Goal: Task Accomplishment & Management: Manage account settings

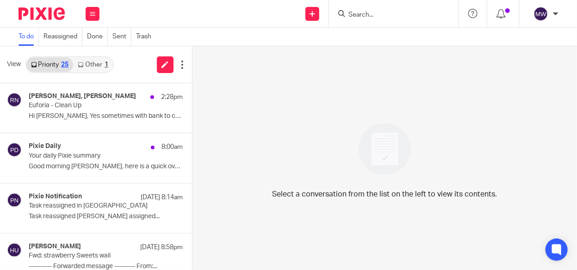
click at [101, 60] on link "Other 1" at bounding box center [92, 64] width 39 height 15
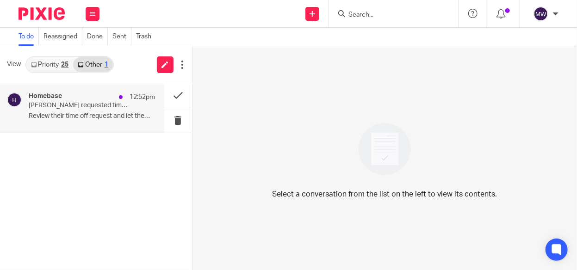
click at [92, 103] on p "Emma requested time off" at bounding box center [79, 106] width 101 height 8
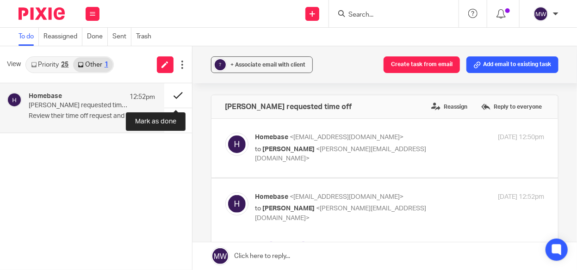
click at [179, 93] on button at bounding box center [178, 95] width 28 height 25
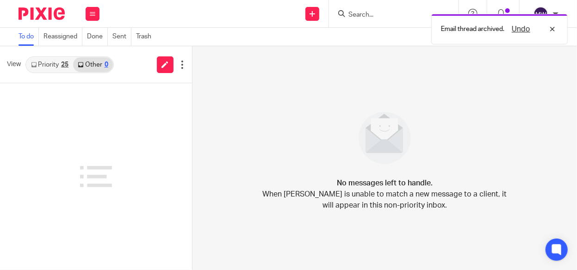
click at [56, 64] on link "Priority 25" at bounding box center [49, 64] width 47 height 15
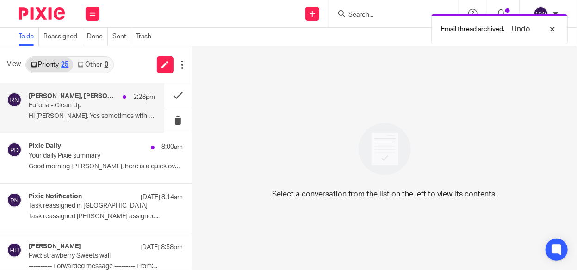
click at [68, 119] on p "Hi Rebecca, Yes sometimes with bank to credit..." at bounding box center [92, 116] width 126 height 8
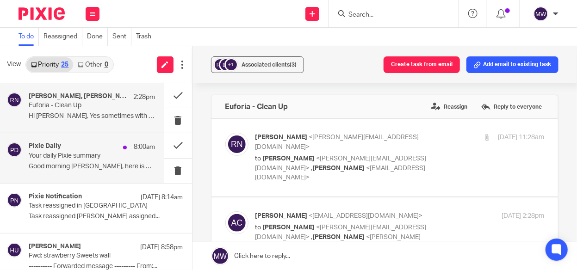
click at [122, 158] on p "Your daily Pixie summary" at bounding box center [79, 156] width 101 height 8
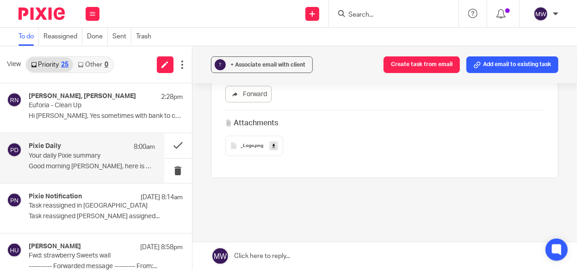
scroll to position [324, 0]
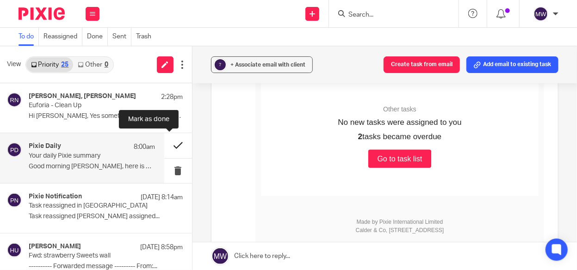
click at [166, 145] on button at bounding box center [178, 145] width 28 height 25
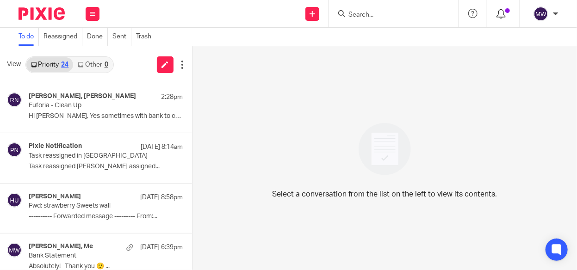
click at [507, 17] on div at bounding box center [502, 13] width 13 height 10
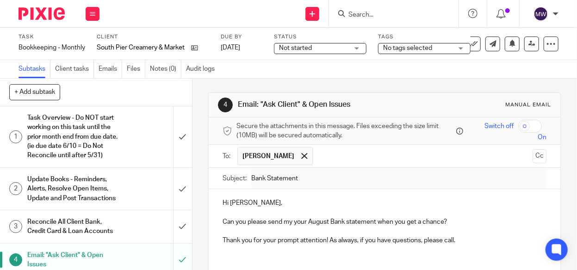
scroll to position [46, 0]
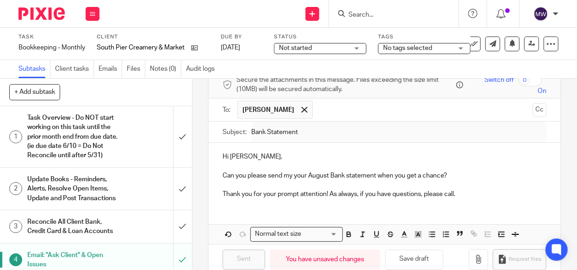
click at [85, 15] on div "Work Email Clients Team Reports Settings" at bounding box center [92, 13] width 32 height 27
click at [89, 44] on link "Work" at bounding box center [88, 43] width 16 height 6
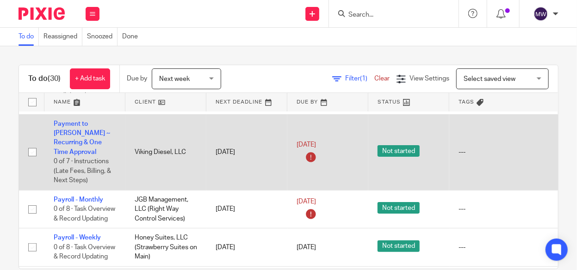
scroll to position [1527, 0]
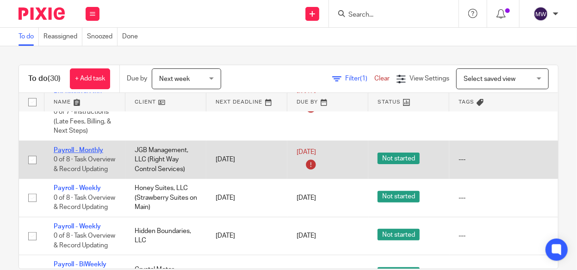
click at [75, 147] on link "Payroll - Monthly" at bounding box center [79, 150] width 50 height 6
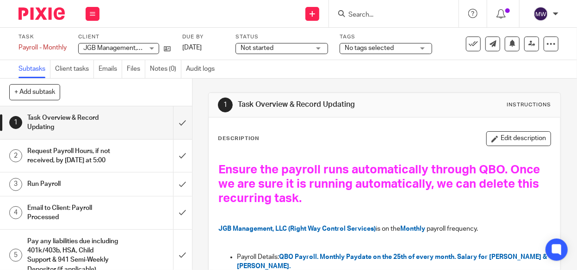
drag, startPoint x: 216, startPoint y: 124, endPoint x: 538, endPoint y: 209, distance: 333.0
click at [469, 45] on icon at bounding box center [473, 43] width 9 height 9
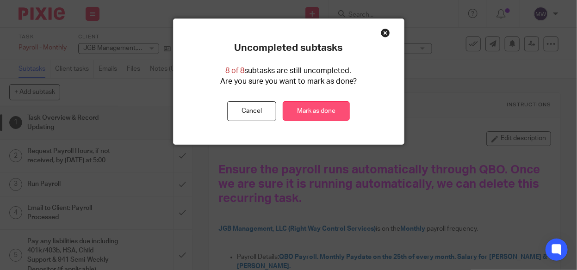
click at [321, 106] on link "Mark as done" at bounding box center [316, 111] width 67 height 20
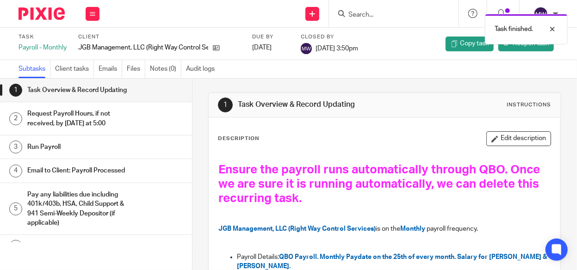
click at [358, 18] on div "Task finished." at bounding box center [428, 26] width 279 height 35
click at [367, 14] on input "Search" at bounding box center [389, 15] width 83 height 8
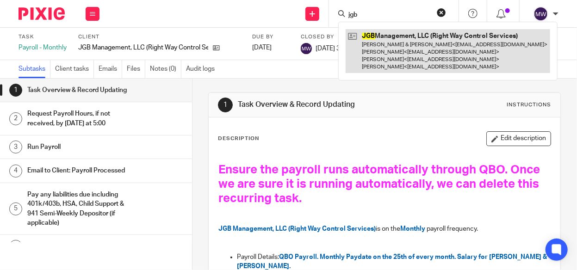
type input "jgb"
click at [368, 38] on link at bounding box center [448, 51] width 205 height 44
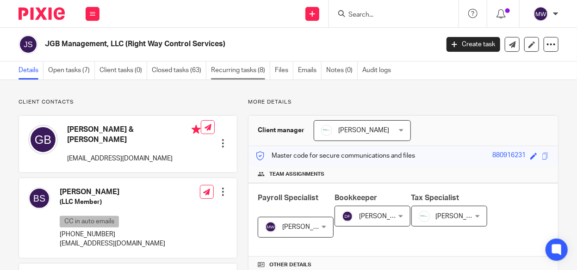
click at [230, 67] on link "Recurring tasks (8)" at bounding box center [240, 71] width 59 height 18
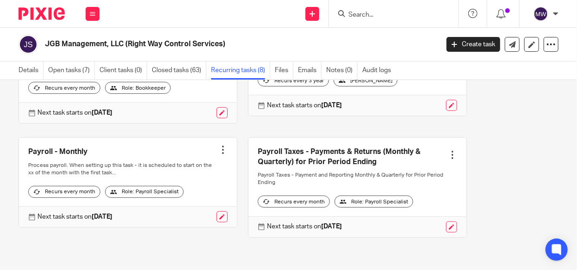
scroll to position [353, 0]
click at [220, 145] on div at bounding box center [222, 149] width 9 height 9
click at [179, 200] on span "Cancel schedule" at bounding box center [183, 202] width 49 height 6
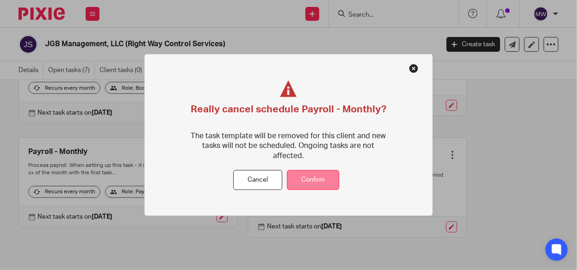
click at [312, 177] on button "Confirm" at bounding box center [313, 180] width 52 height 20
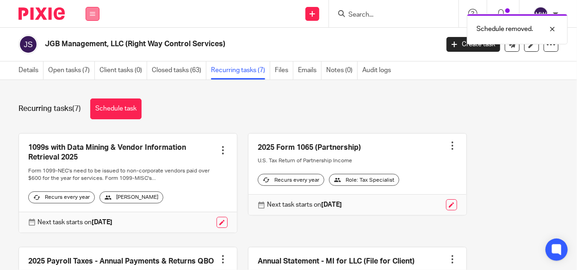
click at [92, 11] on icon at bounding box center [93, 14] width 6 height 6
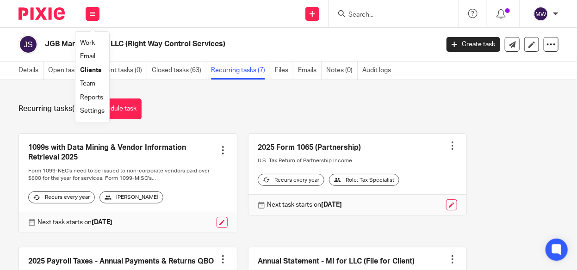
click at [87, 42] on link "Work" at bounding box center [87, 43] width 15 height 6
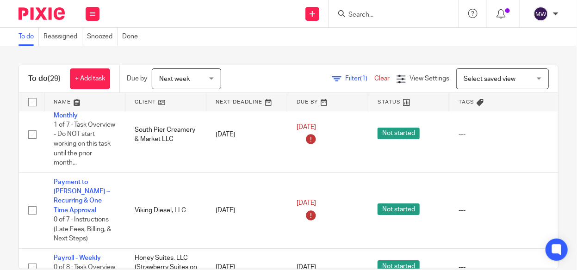
scroll to position [1249, 0]
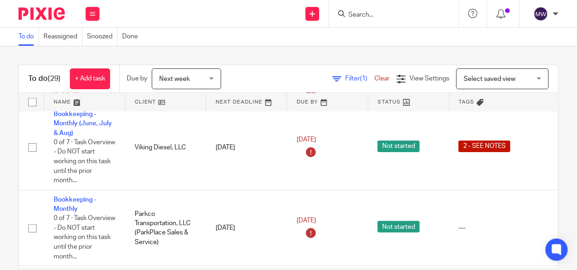
click at [371, 11] on input "Search" at bounding box center [389, 15] width 83 height 8
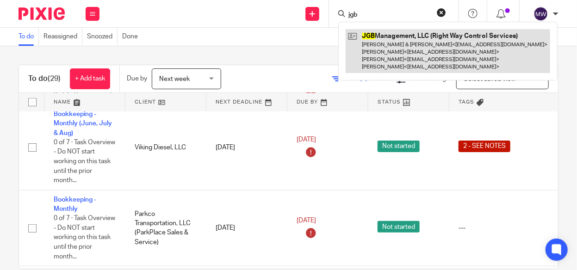
type input "jgb"
click at [372, 39] on link at bounding box center [448, 51] width 205 height 44
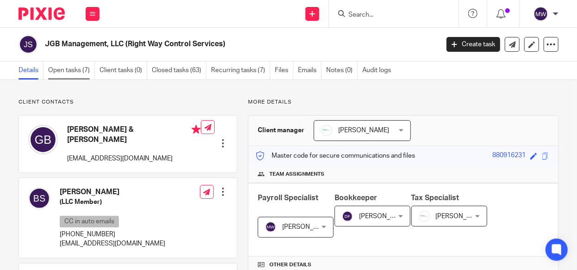
click at [77, 72] on link "Open tasks (7)" at bounding box center [71, 71] width 47 height 18
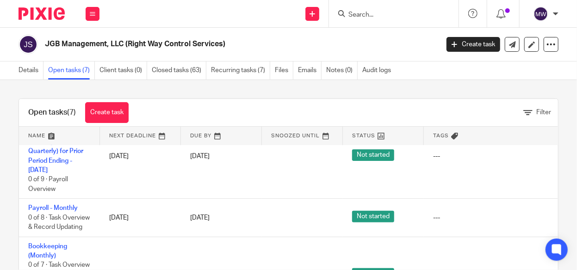
scroll to position [185, 0]
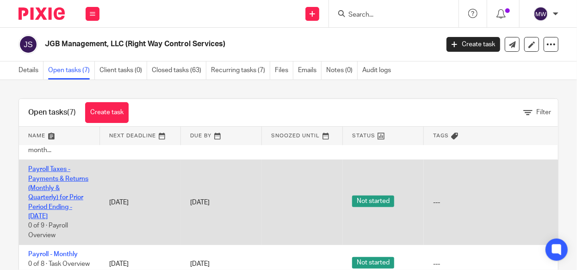
click at [68, 198] on link "Payroll Taxes - Payments & Returns (Monthly & Quarterly) for Prior Period Endin…" at bounding box center [58, 193] width 60 height 54
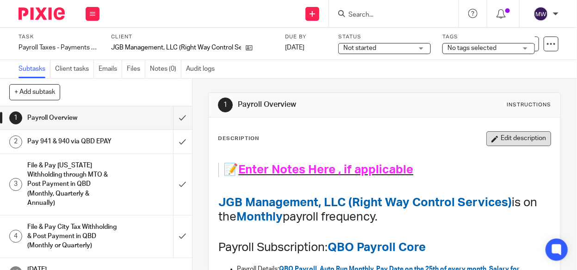
click at [491, 141] on button "Edit description" at bounding box center [518, 138] width 65 height 15
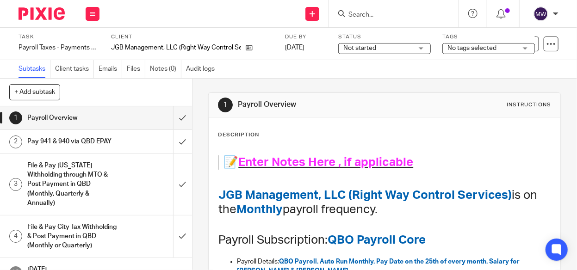
click at [399, 158] on span "Enter Notes Here , if applicable" at bounding box center [325, 162] width 175 height 12
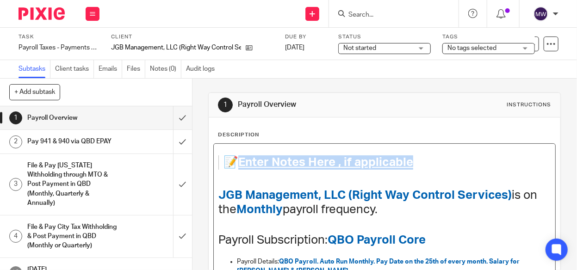
drag, startPoint x: 409, startPoint y: 159, endPoint x: 235, endPoint y: 162, distance: 174.5
click at [235, 162] on h1 "📝 Enter Notes Here , if applicable" at bounding box center [377, 162] width 309 height 14
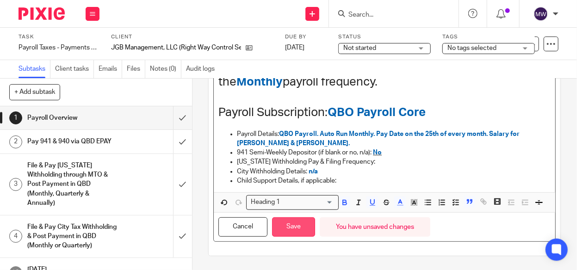
click at [299, 224] on button "Save" at bounding box center [293, 227] width 43 height 20
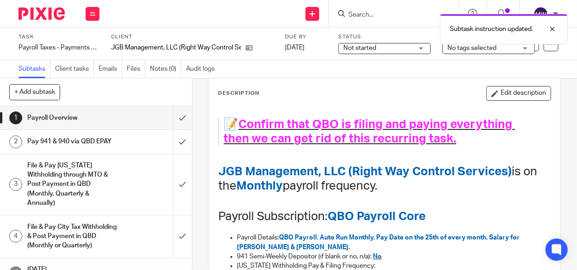
scroll to position [22, 0]
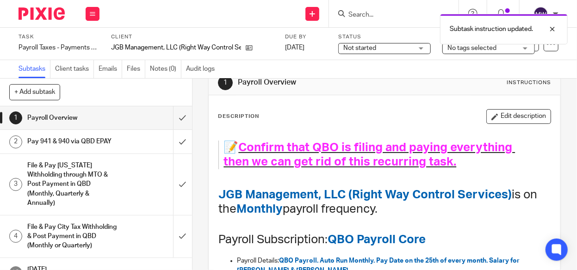
click at [381, 51] on span "Not started" at bounding box center [377, 48] width 69 height 10
click at [315, 69] on div "Subtasks Client tasks Emails Files Notes (0) Audit logs" at bounding box center [288, 69] width 577 height 19
click at [472, 50] on span "No tags selected" at bounding box center [471, 48] width 49 height 6
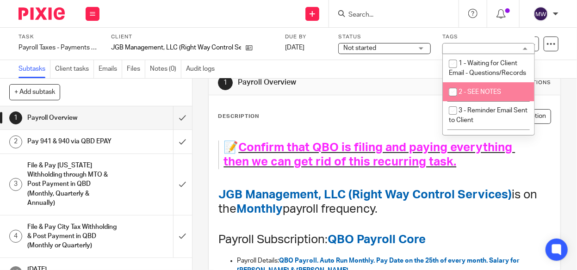
click at [452, 98] on input "checkbox" at bounding box center [453, 92] width 18 height 18
checkbox input "true"
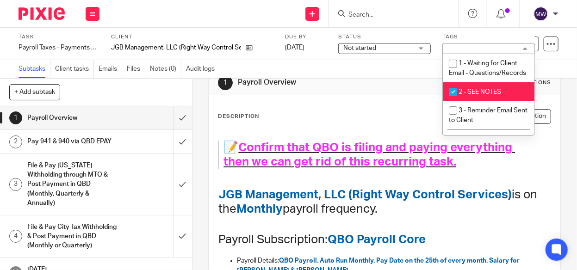
click at [403, 106] on div "Description Edit description 📝 Confirm that QBO is filing and paying everything…" at bounding box center [385, 256] width 352 height 323
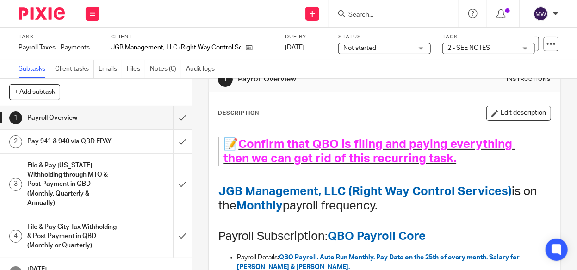
scroll to position [0, 0]
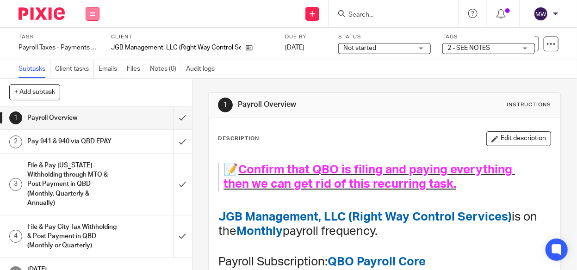
click at [93, 12] on icon at bounding box center [93, 14] width 6 height 6
click at [87, 43] on link "Work" at bounding box center [88, 43] width 16 height 6
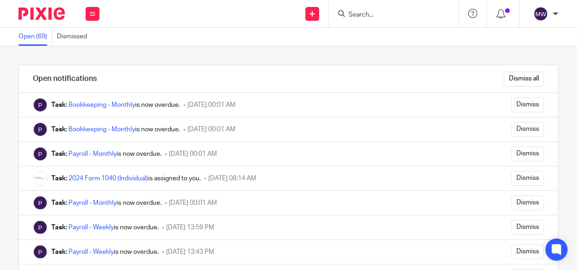
click at [41, 37] on link "Open (69)" at bounding box center [36, 37] width 34 height 18
